Goal: Task Accomplishment & Management: Manage account settings

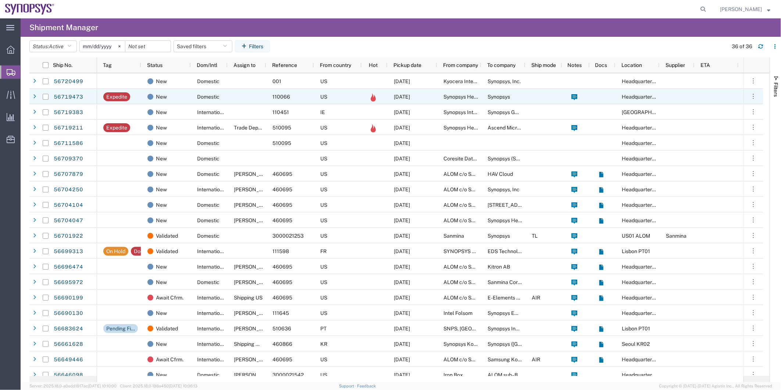
click at [238, 97] on div at bounding box center [247, 96] width 39 height 15
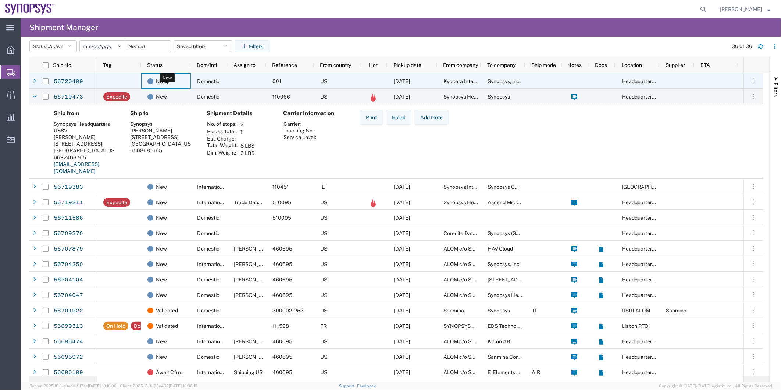
click at [167, 81] on div "New" at bounding box center [167, 81] width 40 height 15
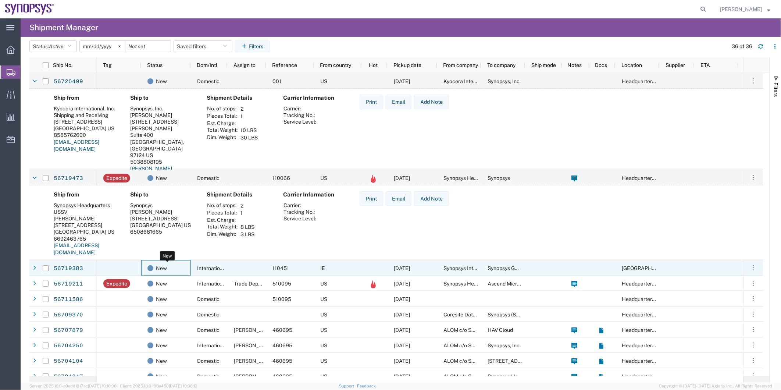
click at [176, 264] on div "New" at bounding box center [167, 267] width 40 height 15
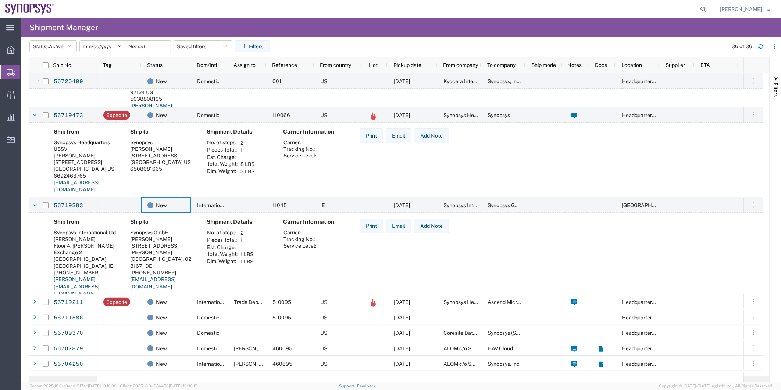
scroll to position [82, 0]
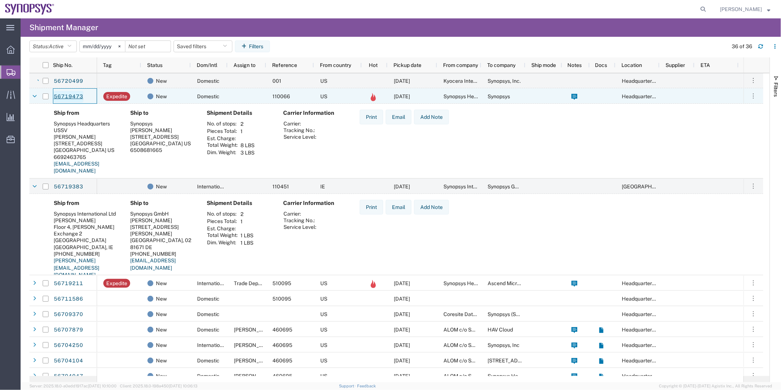
click at [71, 96] on link "56719473" at bounding box center [68, 97] width 30 height 12
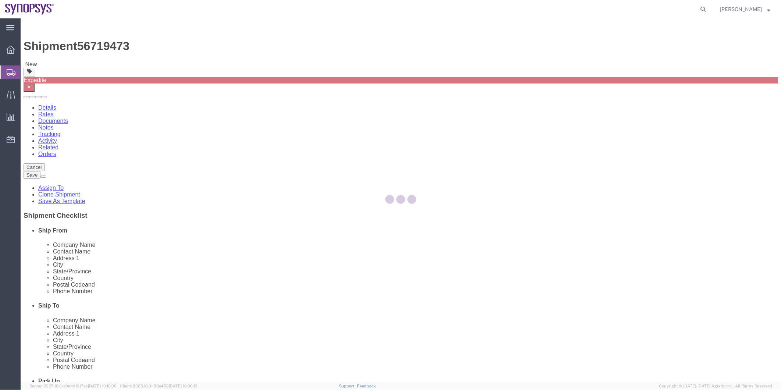
select select "63204"
select select
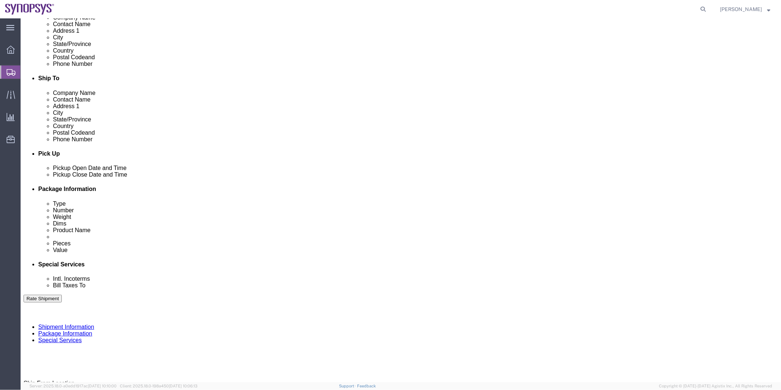
scroll to position [271, 0]
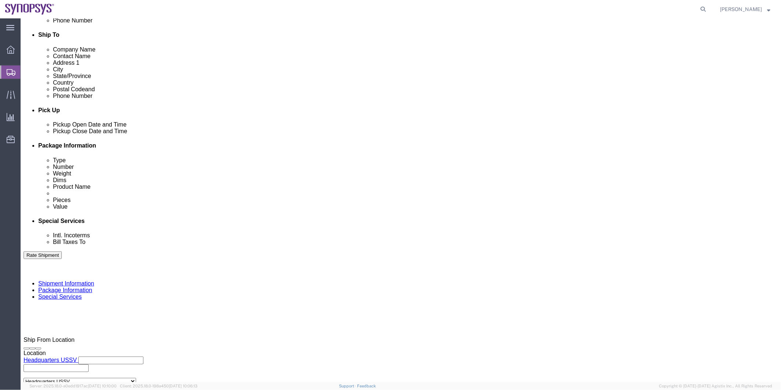
click icon
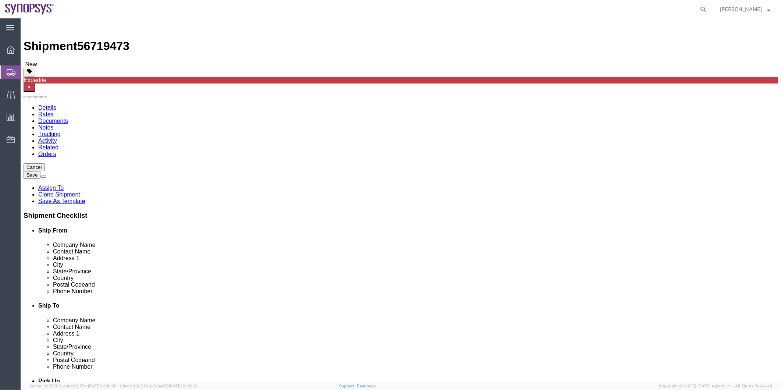
click link "Special Services"
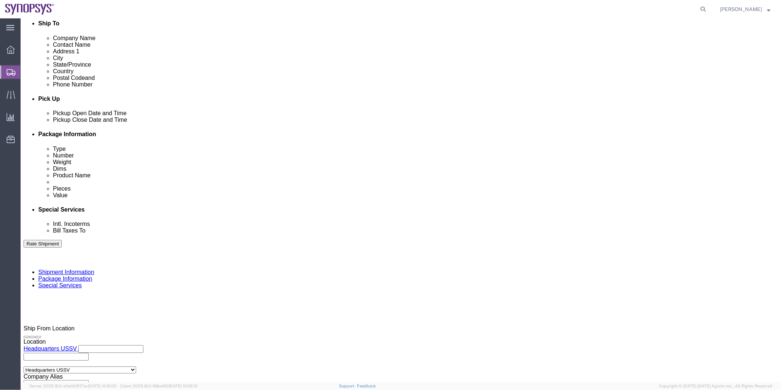
scroll to position [286, 0]
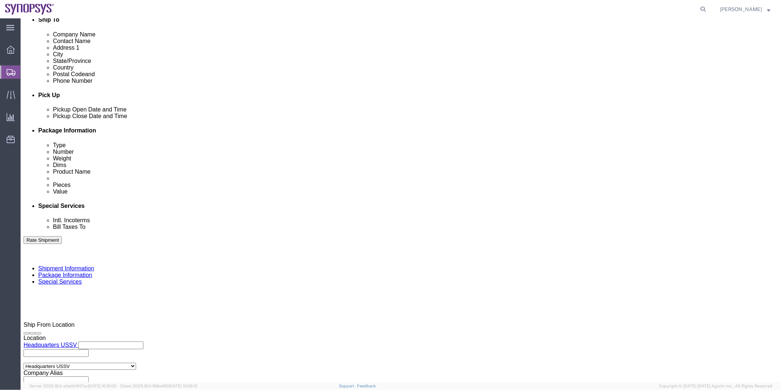
click div "To [EMAIL_ADDRESS][DOMAIN_NAME] [EMAIL_ADDRESS][DOMAIN_NAME] Include shipping d…"
click input "Include shipping documents"
checkbox input "true"
click label "Shipping Label"
click input "Shipping Label"
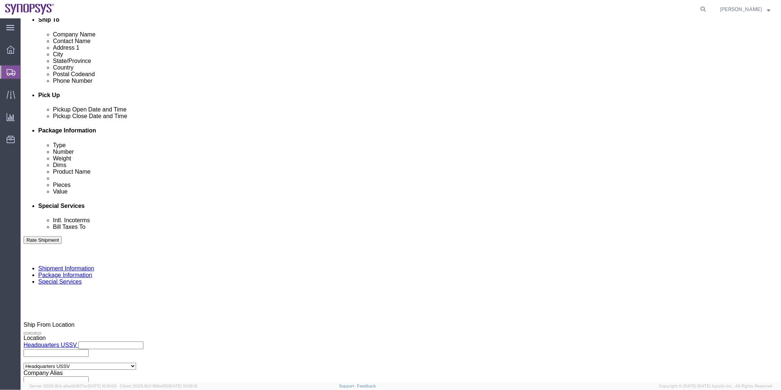
checkbox input "true"
click textarea
type textarea "Please see attached. -[GEOGRAPHIC_DATA]"
click button "Rate Shipment"
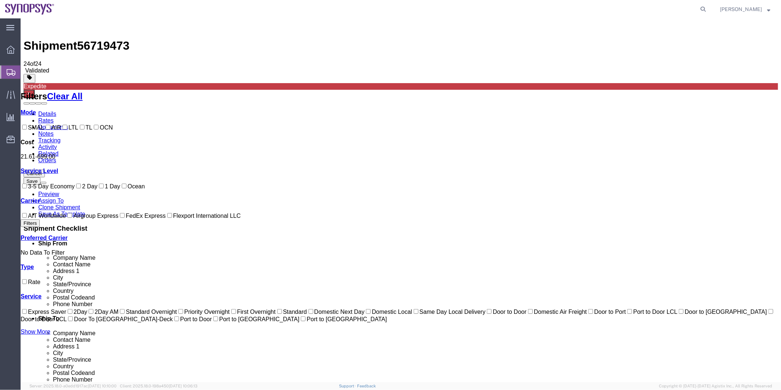
scroll to position [0, 0]
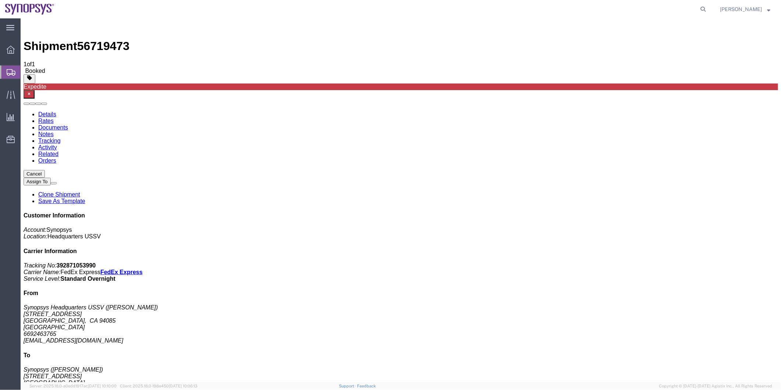
click at [0, 0] on span "Shipment Manager" at bounding box center [0, 0] width 0 height 0
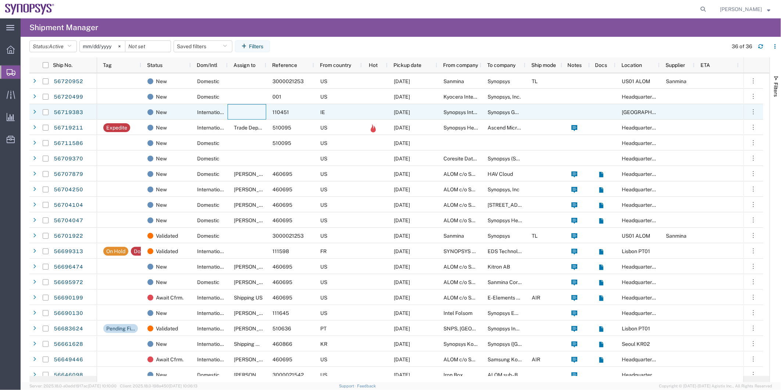
click at [247, 109] on div at bounding box center [247, 111] width 39 height 15
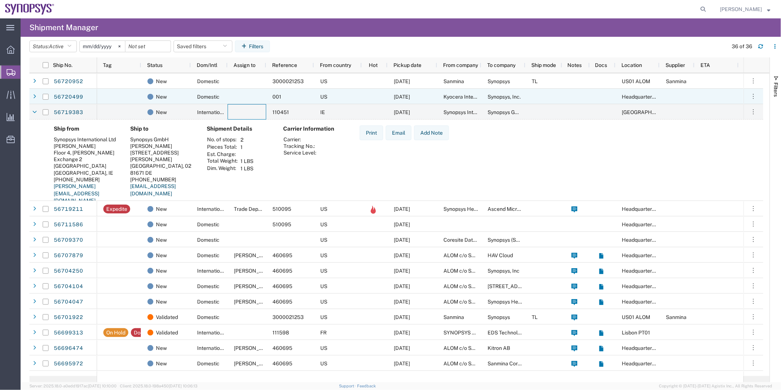
click at [244, 100] on div at bounding box center [247, 96] width 39 height 15
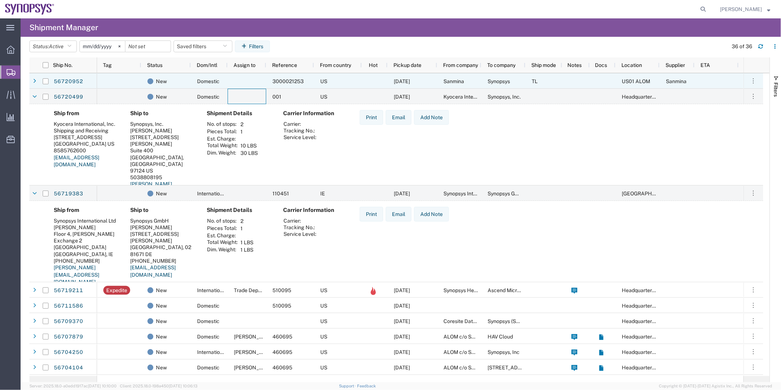
click at [243, 81] on div at bounding box center [247, 80] width 39 height 15
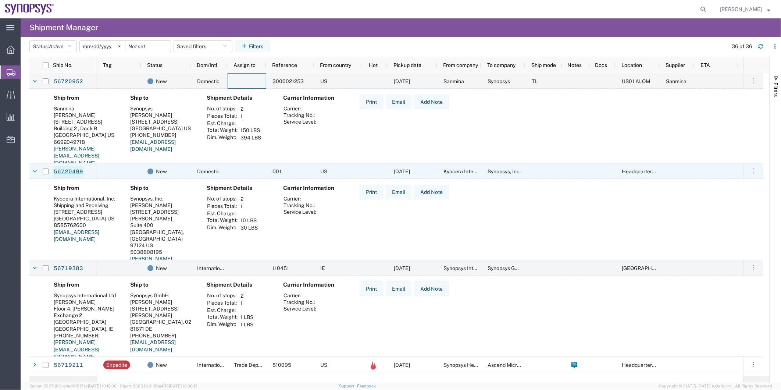
click at [72, 169] on link "56720499" at bounding box center [68, 172] width 30 height 12
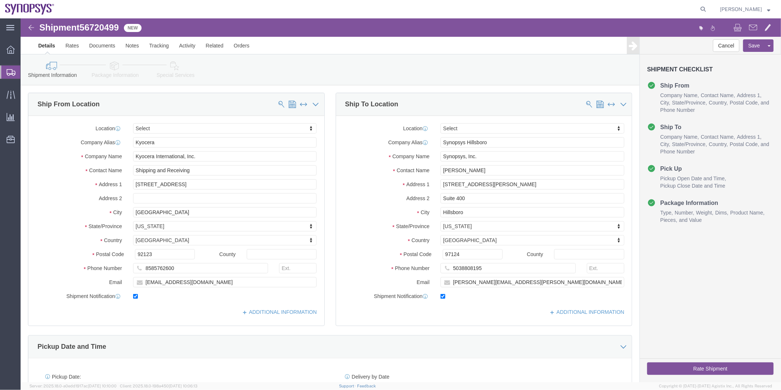
select select
click link "Package Information"
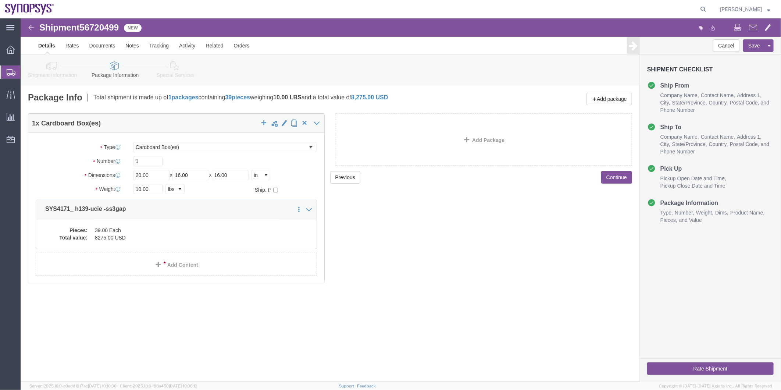
click icon
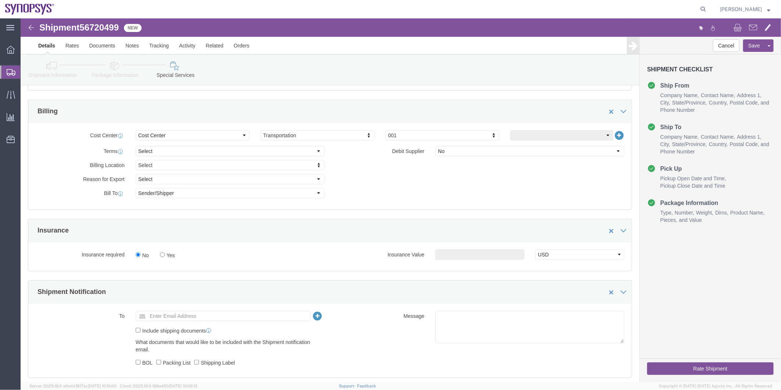
scroll to position [408, 0]
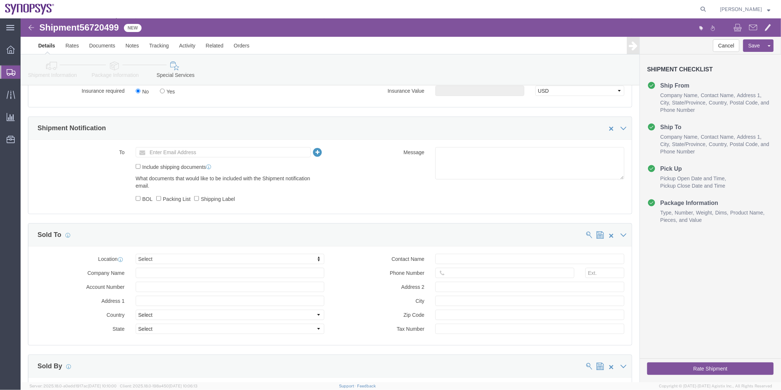
click icon
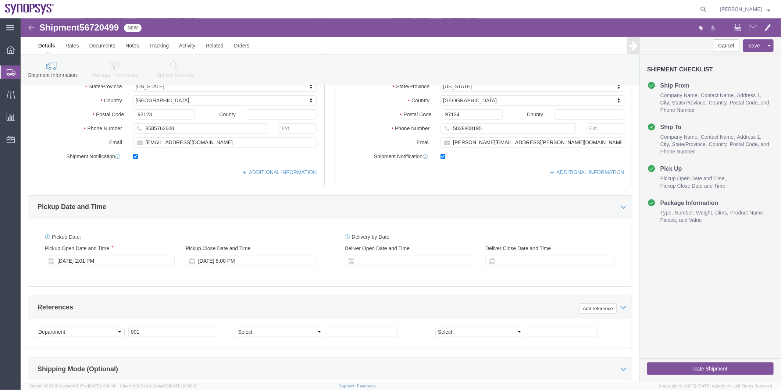
scroll to position [107, 0]
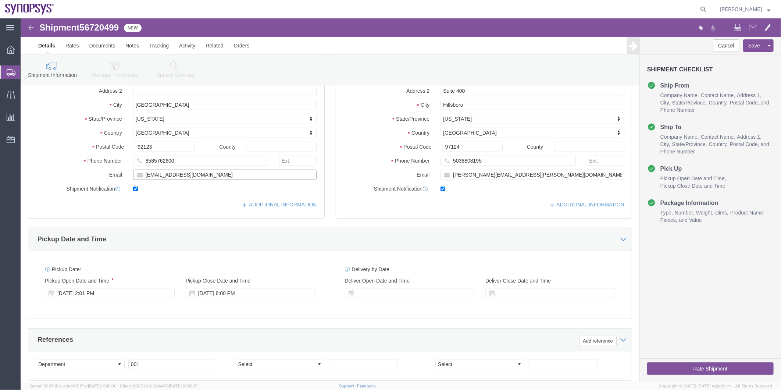
drag, startPoint x: 210, startPoint y: 156, endPoint x: 75, endPoint y: 156, distance: 134.9
click div "Email [EMAIL_ADDRESS][DOMAIN_NAME]"
click icon
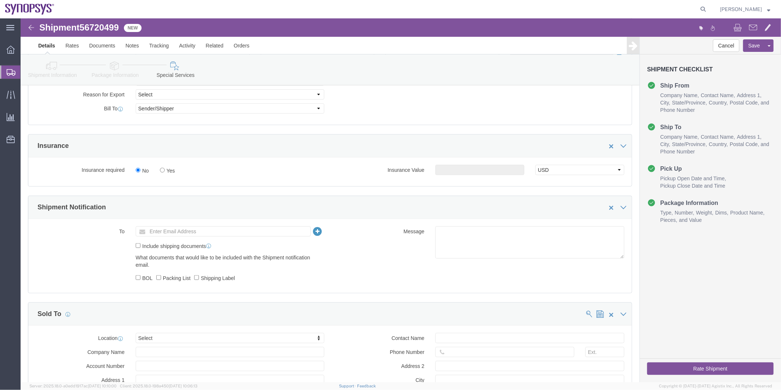
scroll to position [393, 0]
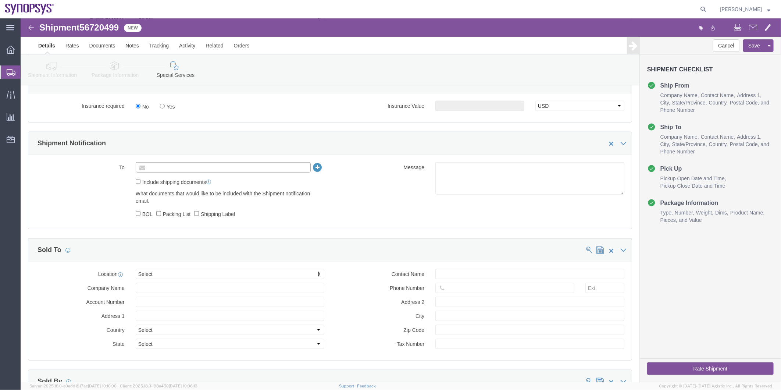
click input "text"
paste input "[EMAIL_ADDRESS][DOMAIN_NAME]"
type input "[EMAIL_ADDRESS][DOMAIN_NAME]"
click label "Include shipping documents"
click input "Include shipping documents"
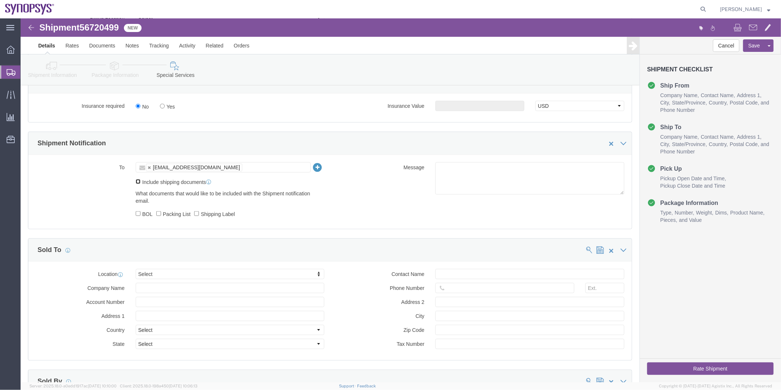
checkbox input "true"
click label "BOL"
click input "BOL"
checkbox input "true"
click label "Packing List"
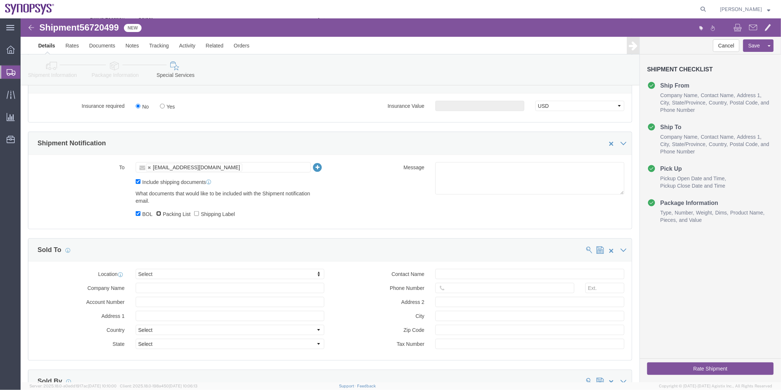
click input "Packing List"
checkbox input "true"
click label "Shipping Label"
click input "Shipping Label"
checkbox input "true"
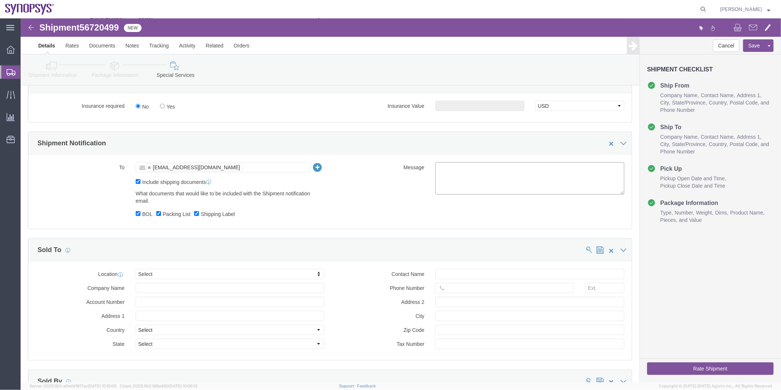
click textarea
type textarea "Please see attached. -[GEOGRAPHIC_DATA]"
click button "Rate Shipment"
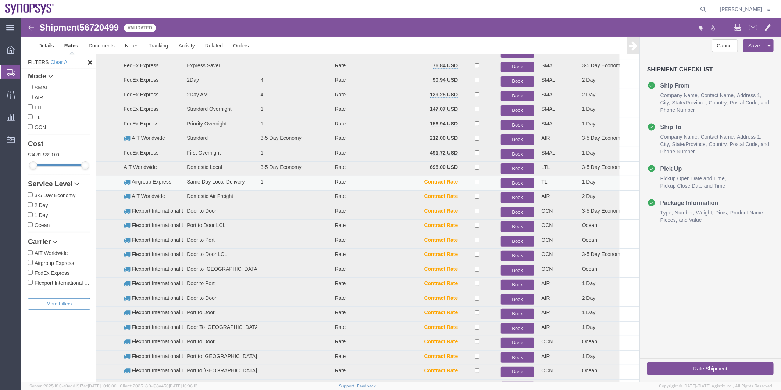
scroll to position [39, 0]
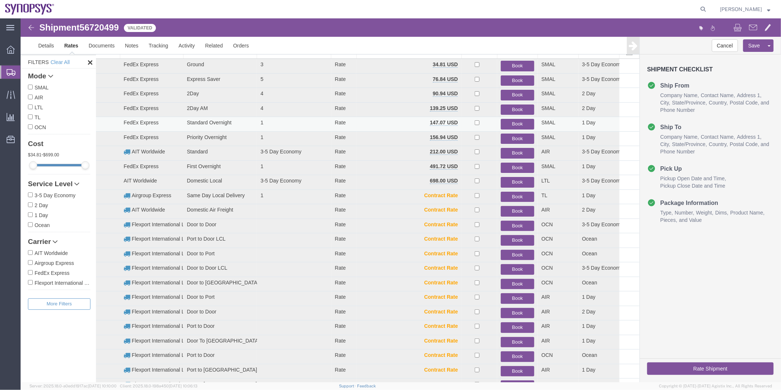
click at [510, 122] on button "Book" at bounding box center [516, 123] width 33 height 11
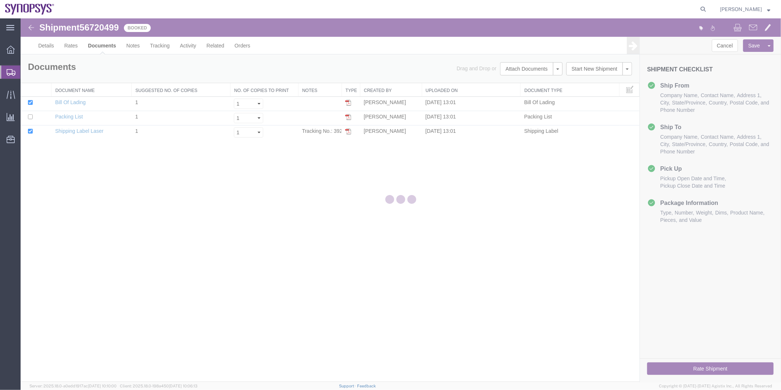
scroll to position [0, 0]
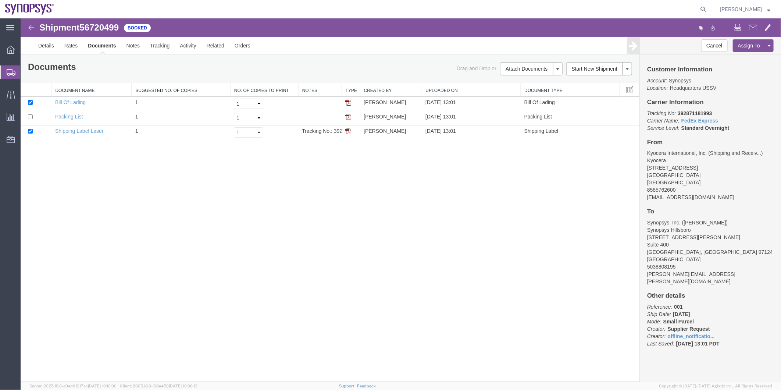
click at [0, 0] on span "Shipment Manager" at bounding box center [0, 0] width 0 height 0
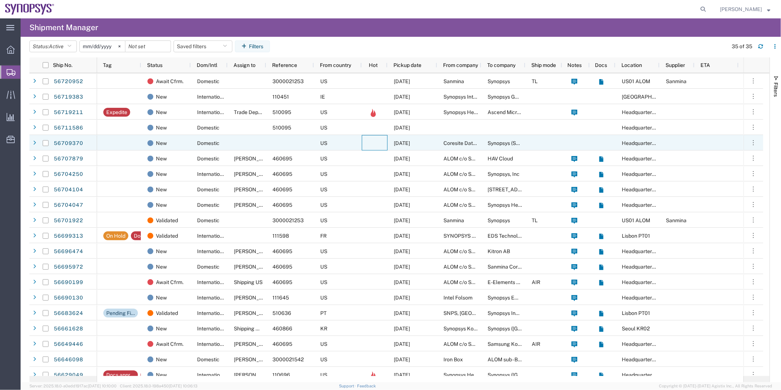
click at [371, 142] on agx-ag-table-icon-cell at bounding box center [373, 143] width 5 height 6
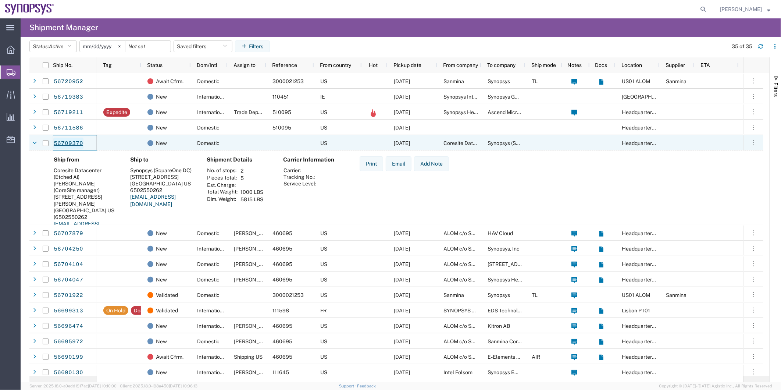
click at [64, 140] on link "56709370" at bounding box center [68, 143] width 30 height 12
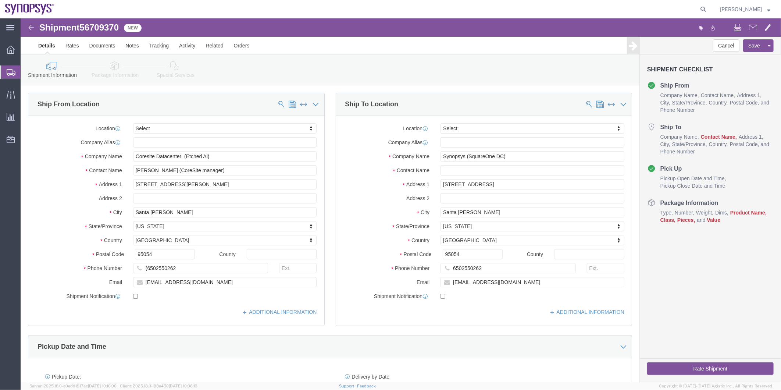
select select
click span "56709370"
drag, startPoint x: 105, startPoint y: 27, endPoint x: 84, endPoint y: 9, distance: 27.6
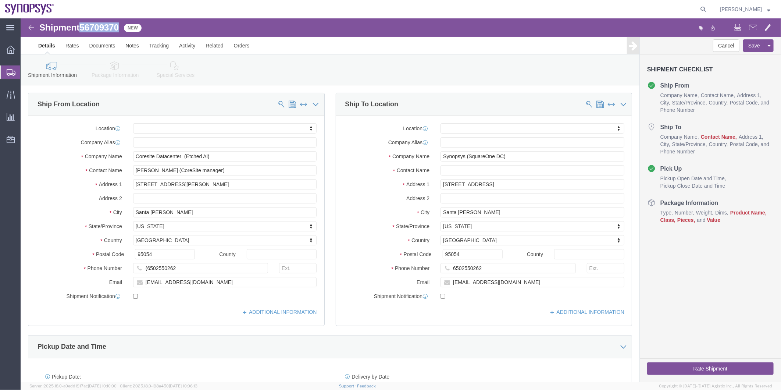
copy span "56709370"
click link "Package Information"
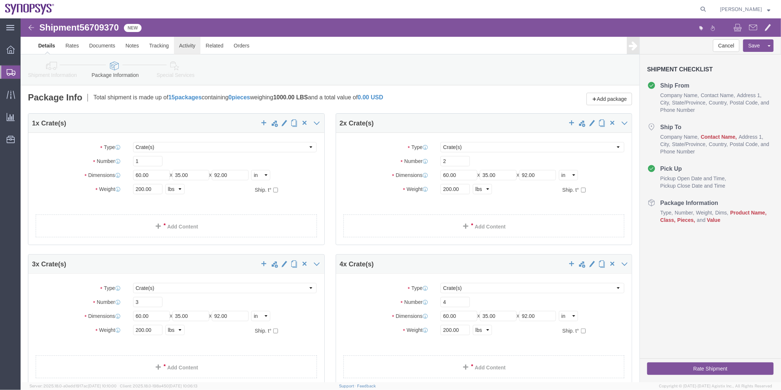
click link "Activity"
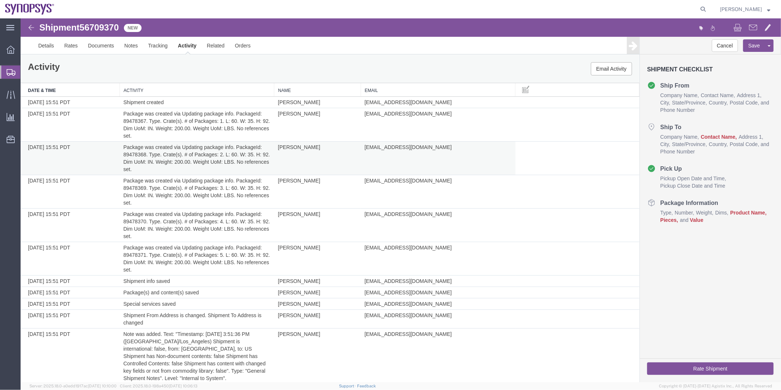
scroll to position [32, 0]
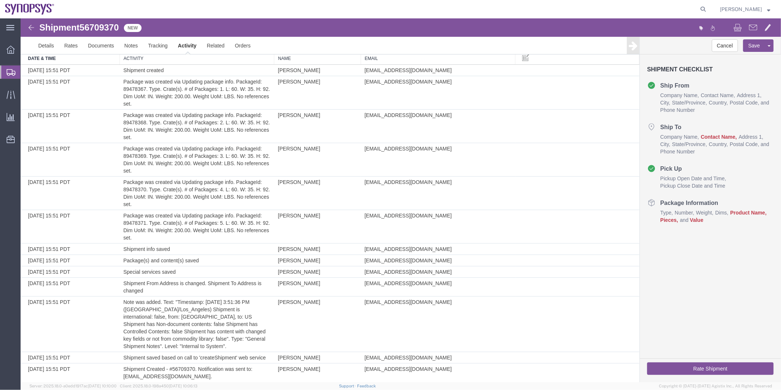
click at [0, 0] on span "Shipment Manager" at bounding box center [0, 0] width 0 height 0
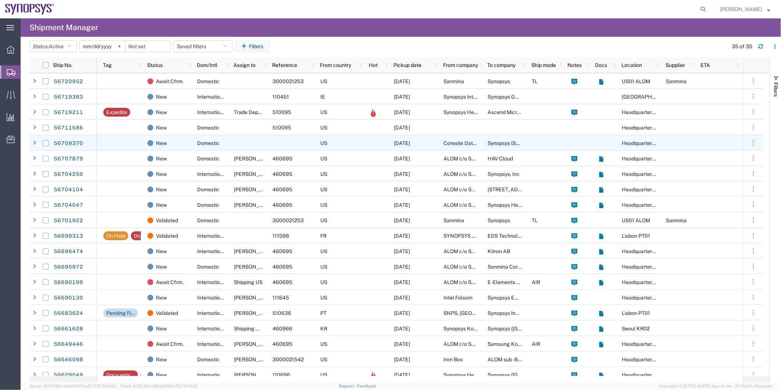
click at [247, 144] on div at bounding box center [247, 142] width 39 height 15
